Goal: Use online tool/utility: Utilize a website feature to perform a specific function

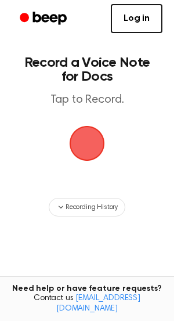
click at [96, 135] on span "button" at bounding box center [87, 143] width 46 height 46
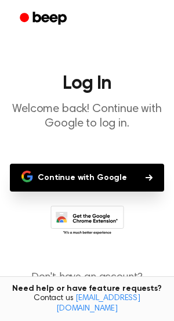
click at [93, 169] on button "Continue with Google" at bounding box center [87, 178] width 154 height 28
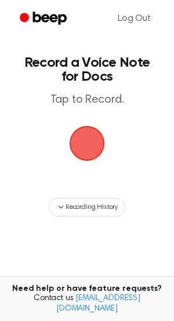
click at [79, 150] on span "button" at bounding box center [86, 143] width 51 height 51
click at [78, 139] on span "button" at bounding box center [87, 143] width 65 height 65
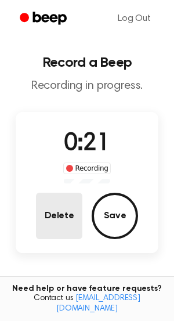
click at [59, 218] on button "Delete" at bounding box center [59, 216] width 46 height 46
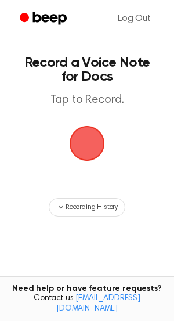
click at [78, 138] on span "button" at bounding box center [86, 143] width 61 height 61
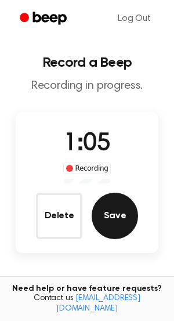
click at [106, 211] on button "Save" at bounding box center [115, 216] width 46 height 46
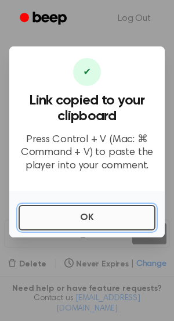
click at [90, 216] on button "OK" at bounding box center [87, 218] width 137 height 26
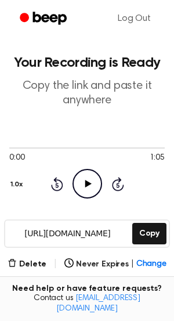
click at [86, 190] on icon "Play Audio" at bounding box center [88, 184] width 30 height 30
click at [86, 190] on icon "Pause Audio" at bounding box center [88, 184] width 30 height 30
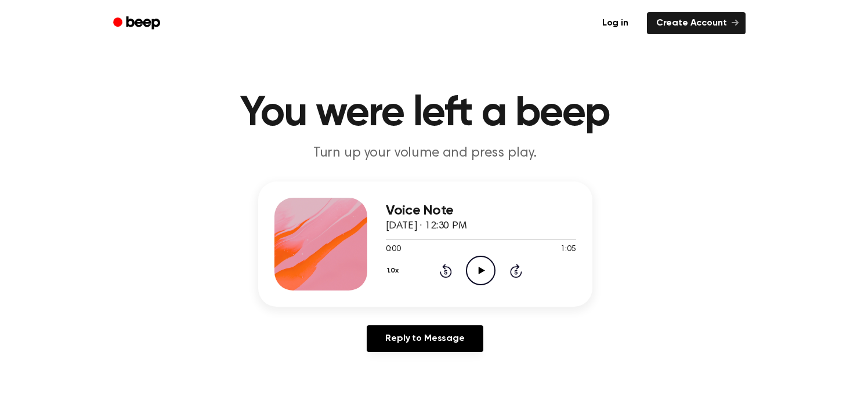
click at [473, 266] on icon "Play Audio" at bounding box center [481, 271] width 30 height 30
